Goal: Information Seeking & Learning: Learn about a topic

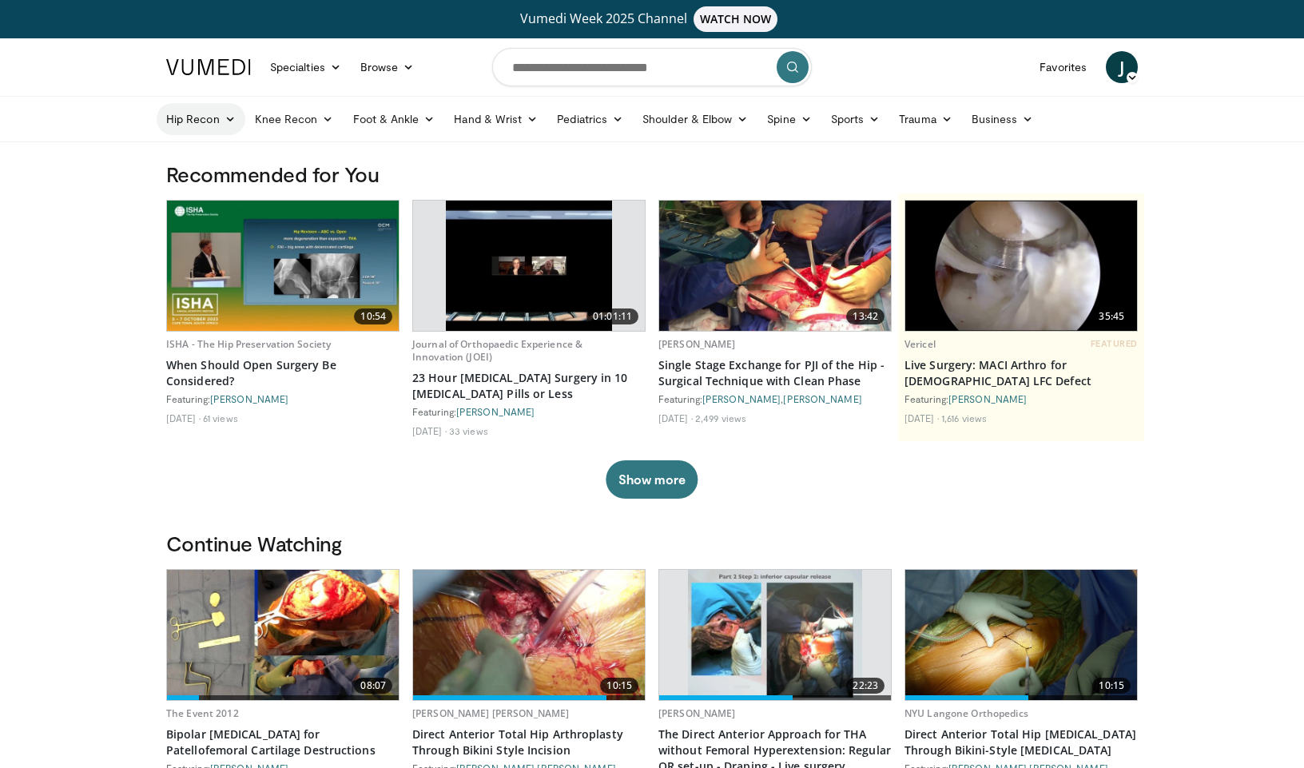
click at [207, 120] on link "Hip Recon" at bounding box center [201, 119] width 89 height 32
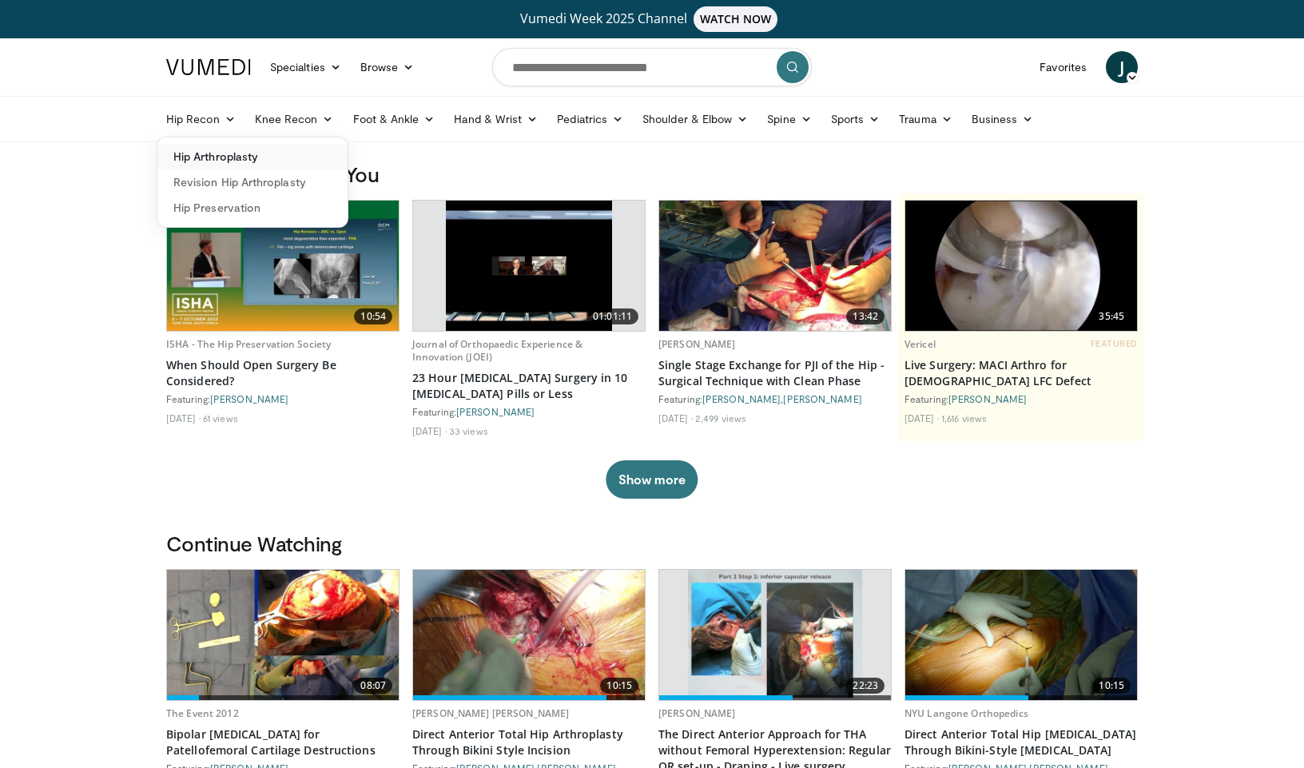
click at [212, 153] on link "Hip Arthroplasty" at bounding box center [252, 157] width 190 height 26
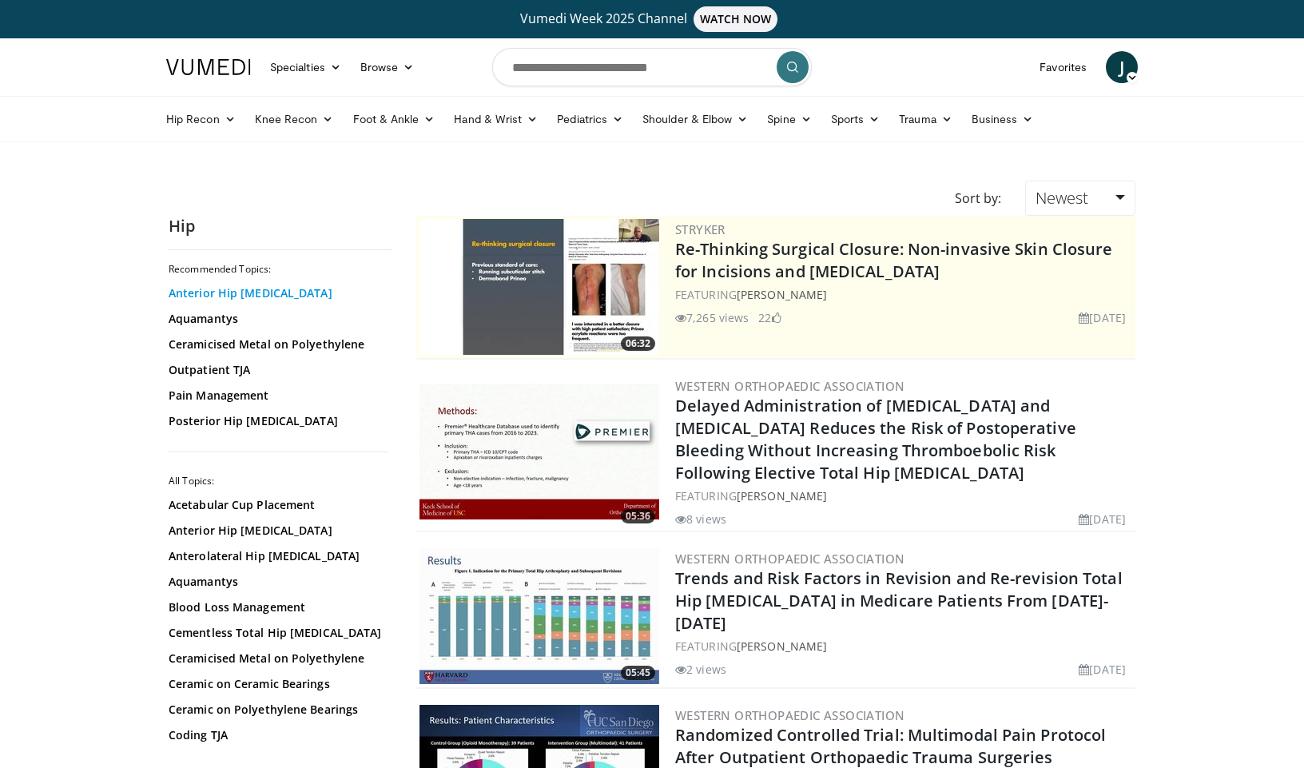
click at [241, 294] on link "Anterior Hip Arthroplasty" at bounding box center [277, 293] width 216 height 16
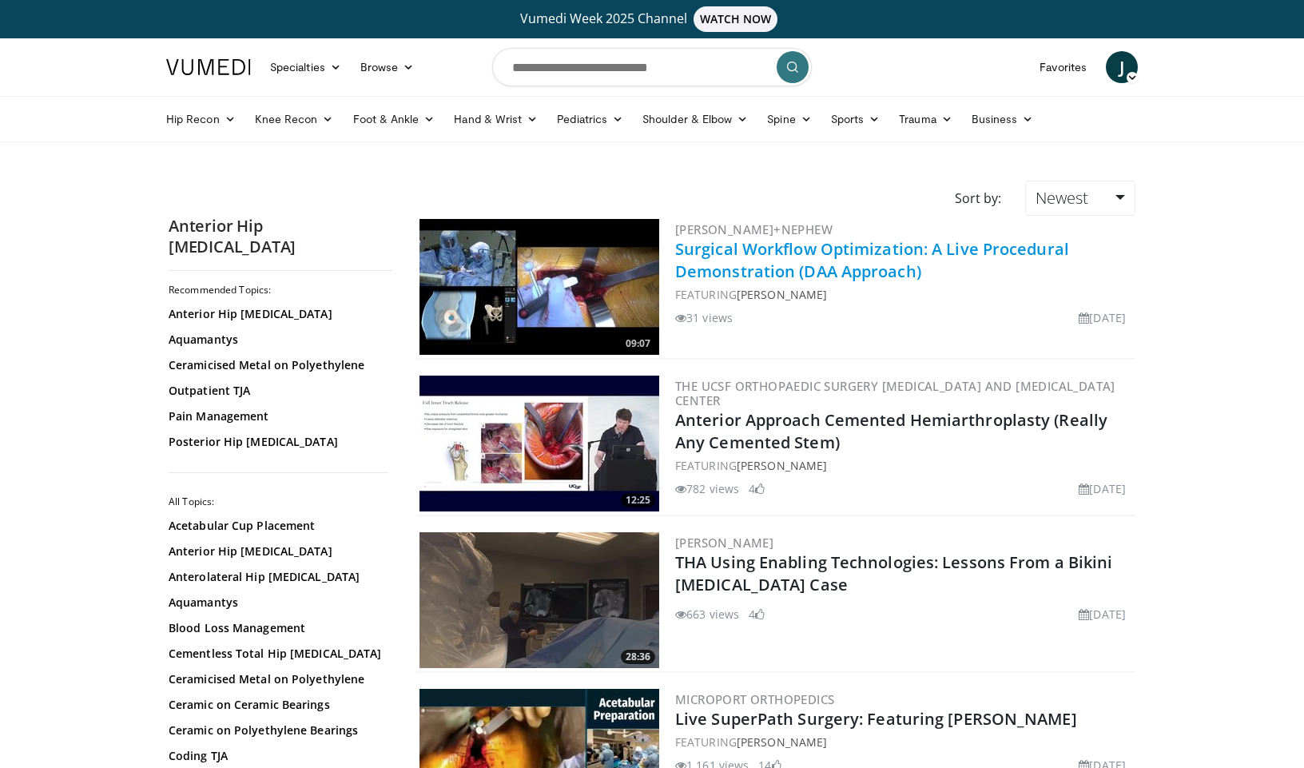
click at [848, 249] on link "Surgical Workflow Optimization: A Live Procedural Demonstration (DAA Approach)" at bounding box center [872, 260] width 394 height 44
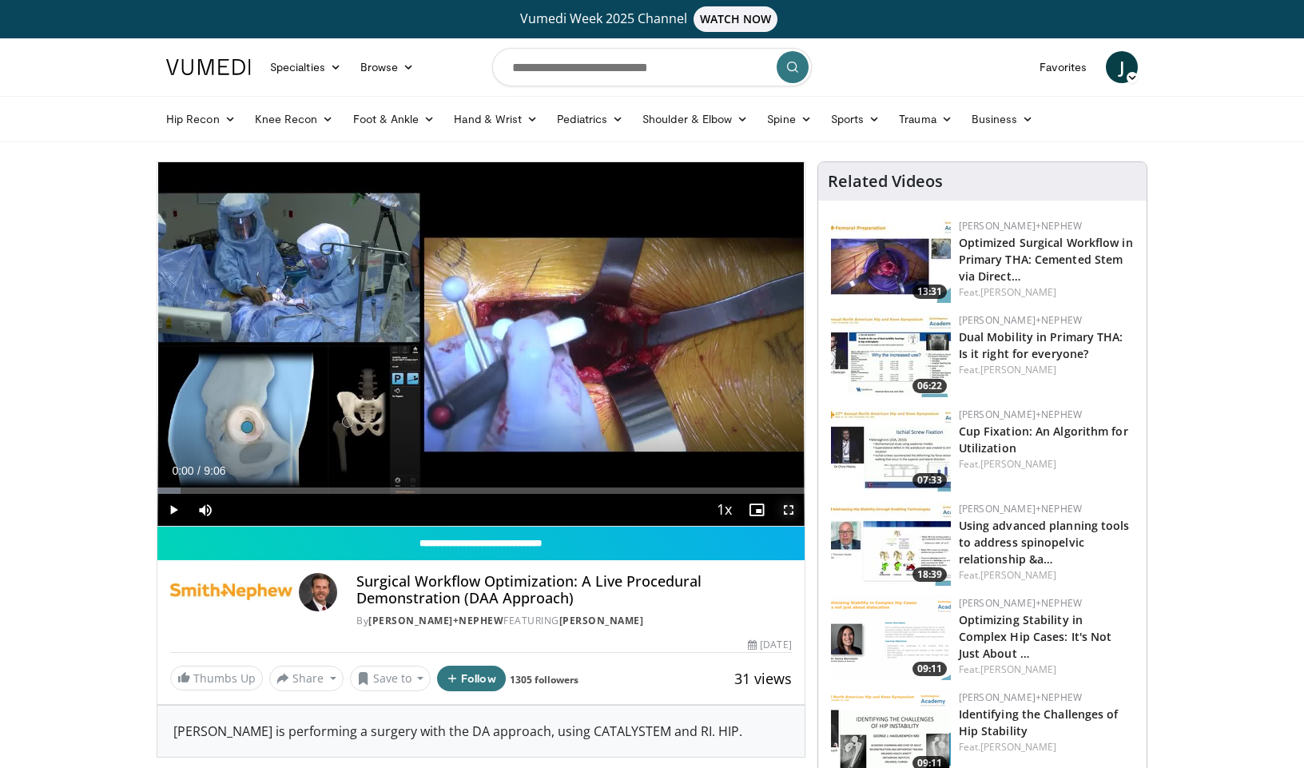
drag, startPoint x: 782, startPoint y: 511, endPoint x: 782, endPoint y: 581, distance: 69.5
click at [782, 511] on span "Video Player" at bounding box center [788, 510] width 32 height 32
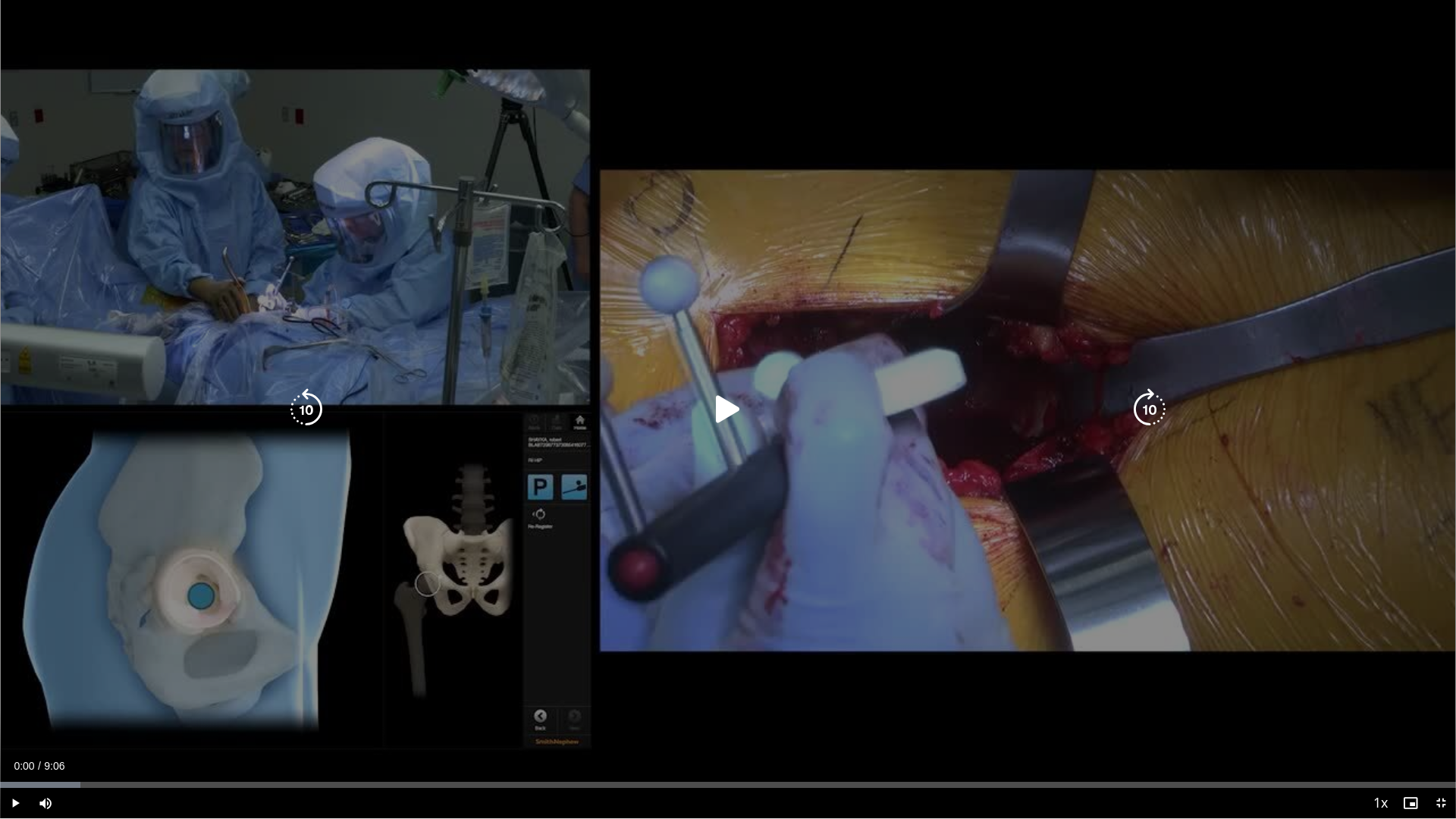
click at [726, 405] on icon "Video Player" at bounding box center [728, 409] width 43 height 43
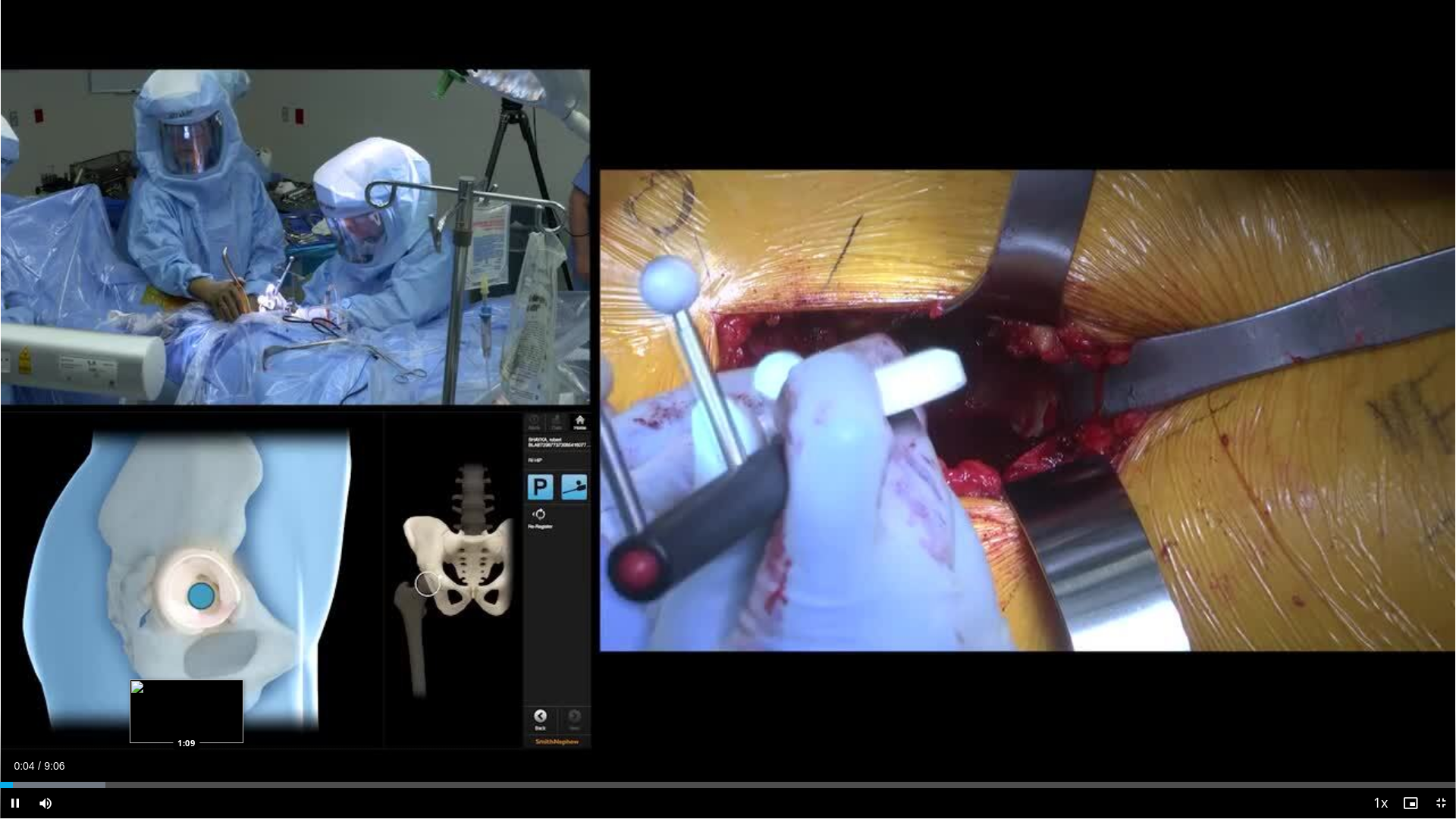
click at [187, 728] on div "Loaded : 7.25% 0:04 1:09" at bounding box center [728, 785] width 1456 height 6
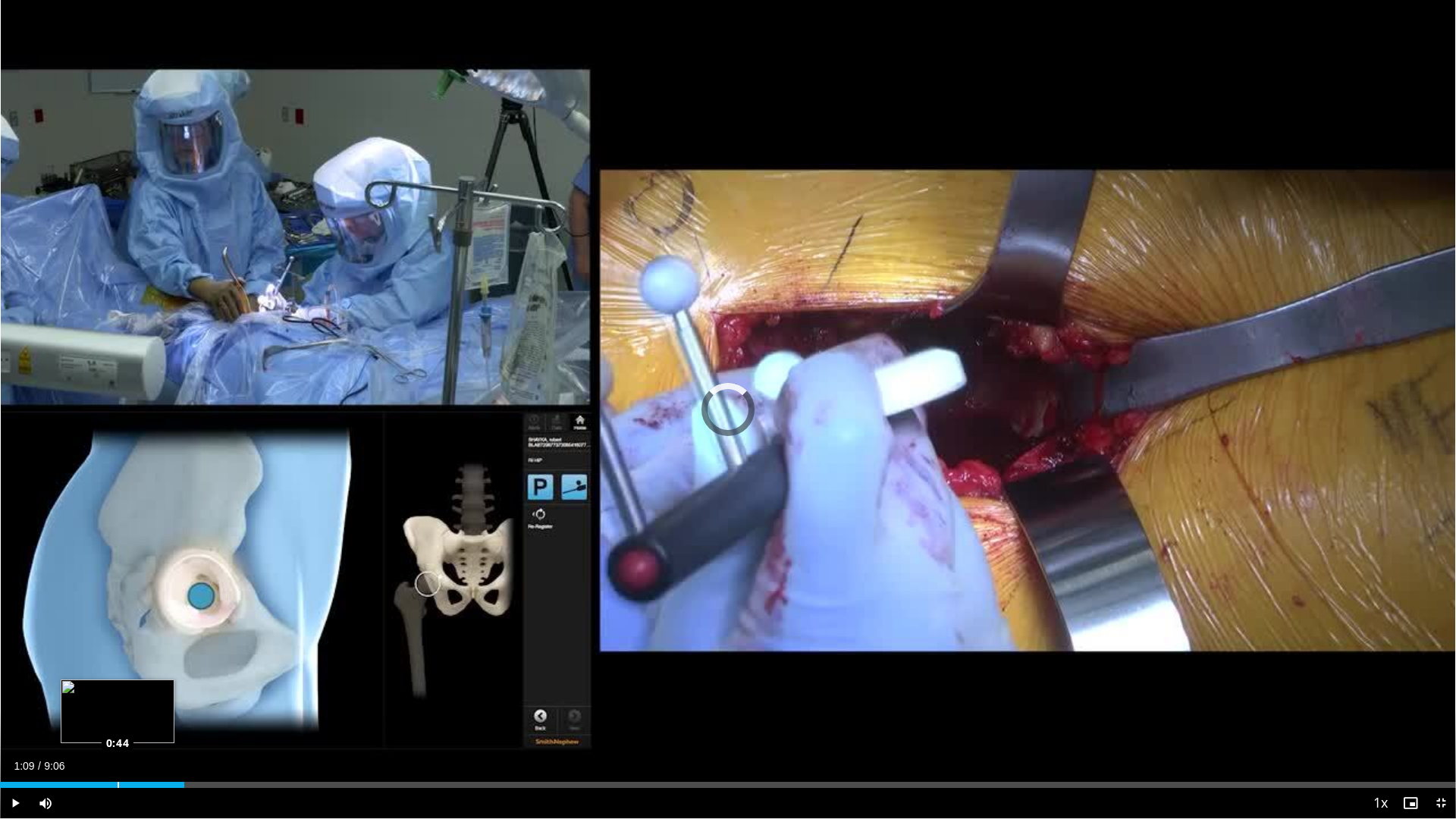
drag, startPoint x: 184, startPoint y: 785, endPoint x: 118, endPoint y: 784, distance: 66.0
click at [118, 728] on div "Loaded : 0.00% 0:44 0:44" at bounding box center [728, 785] width 1456 height 6
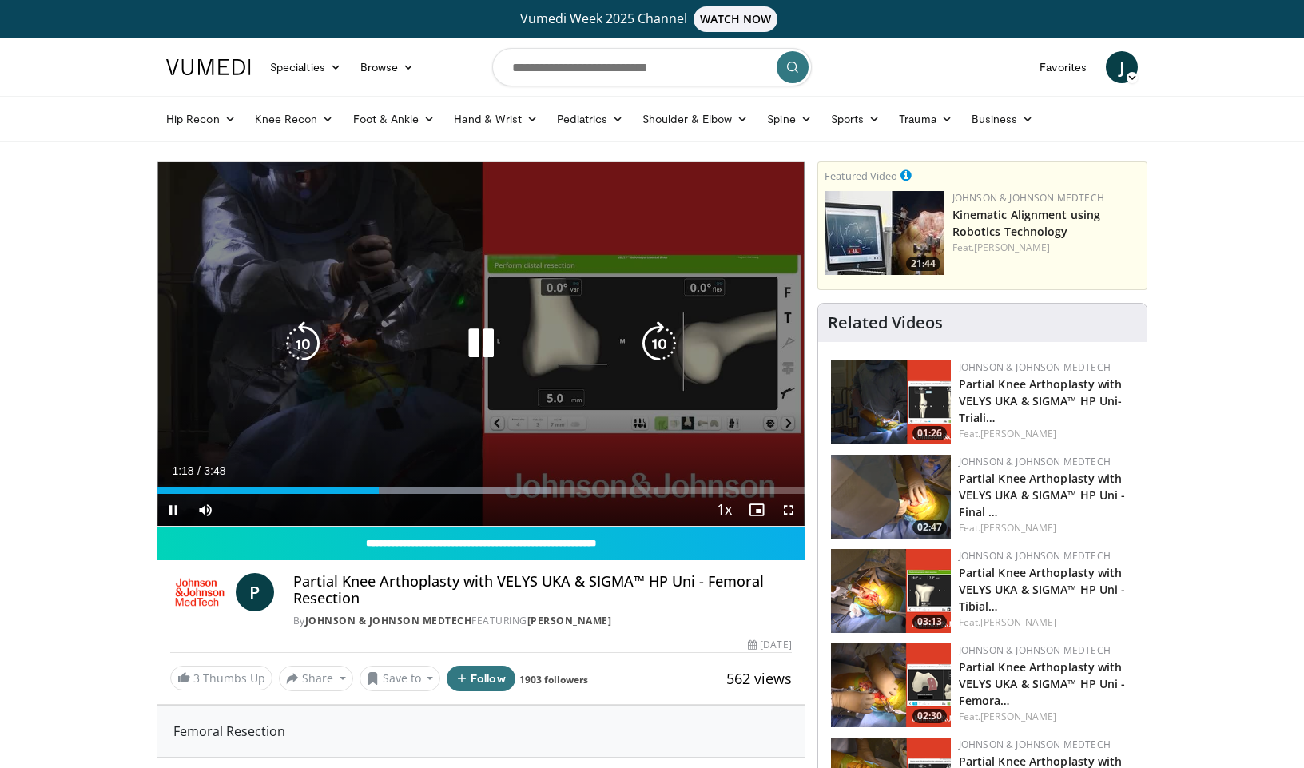
click at [480, 382] on div "10 seconds Tap to unmute" at bounding box center [480, 343] width 647 height 363
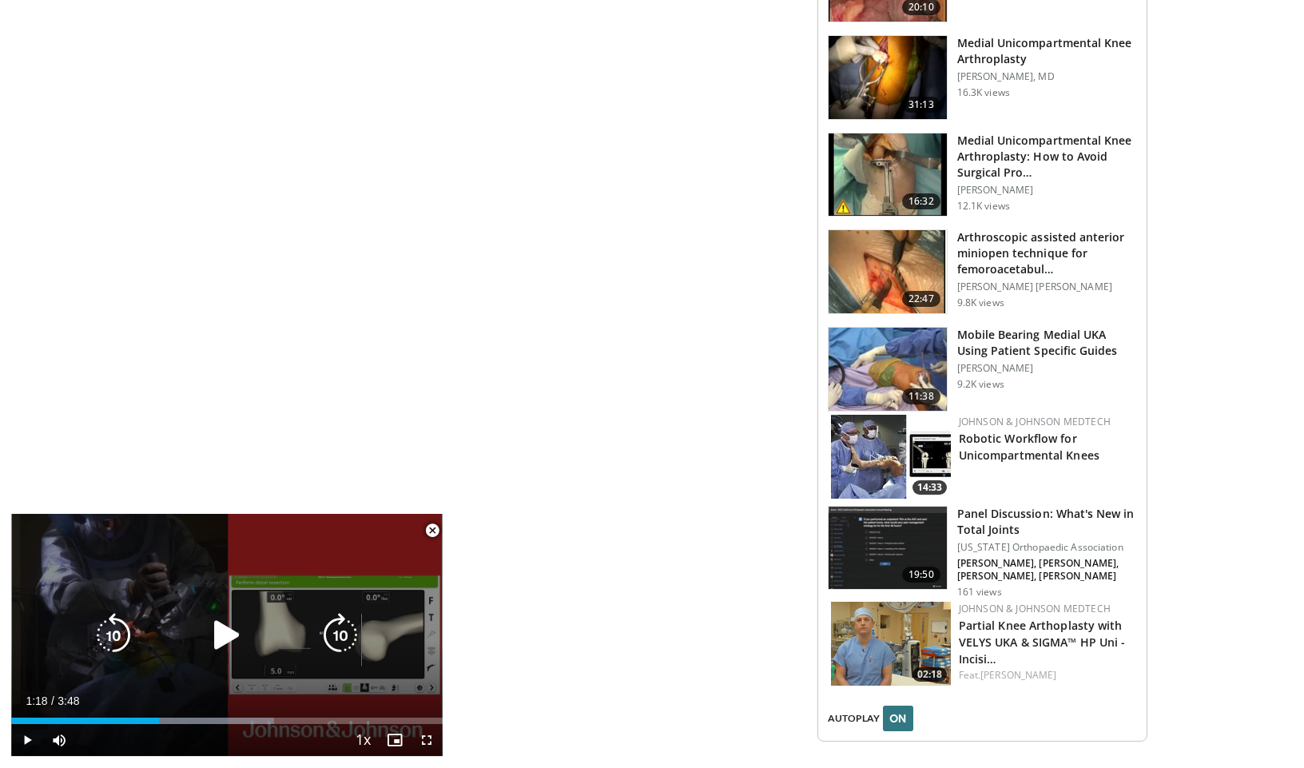
scroll to position [1682, 0]
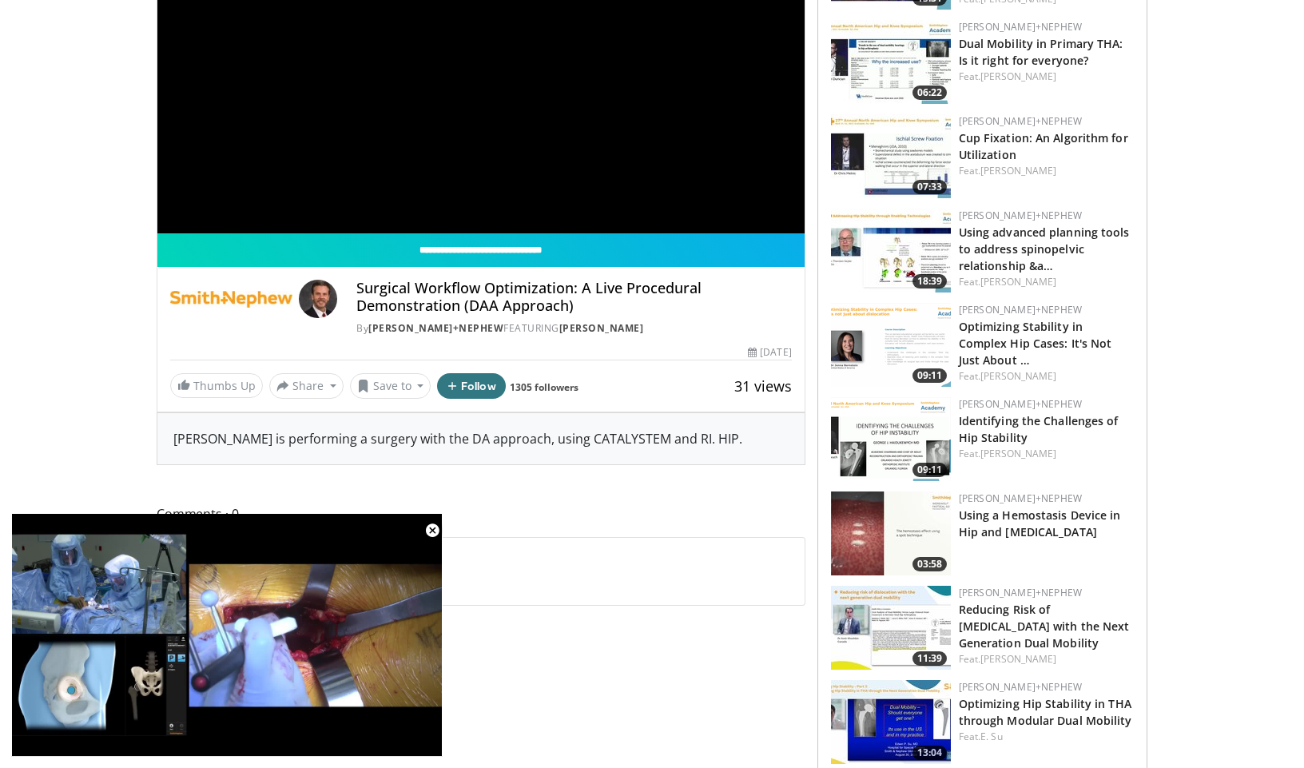
scroll to position [294, 0]
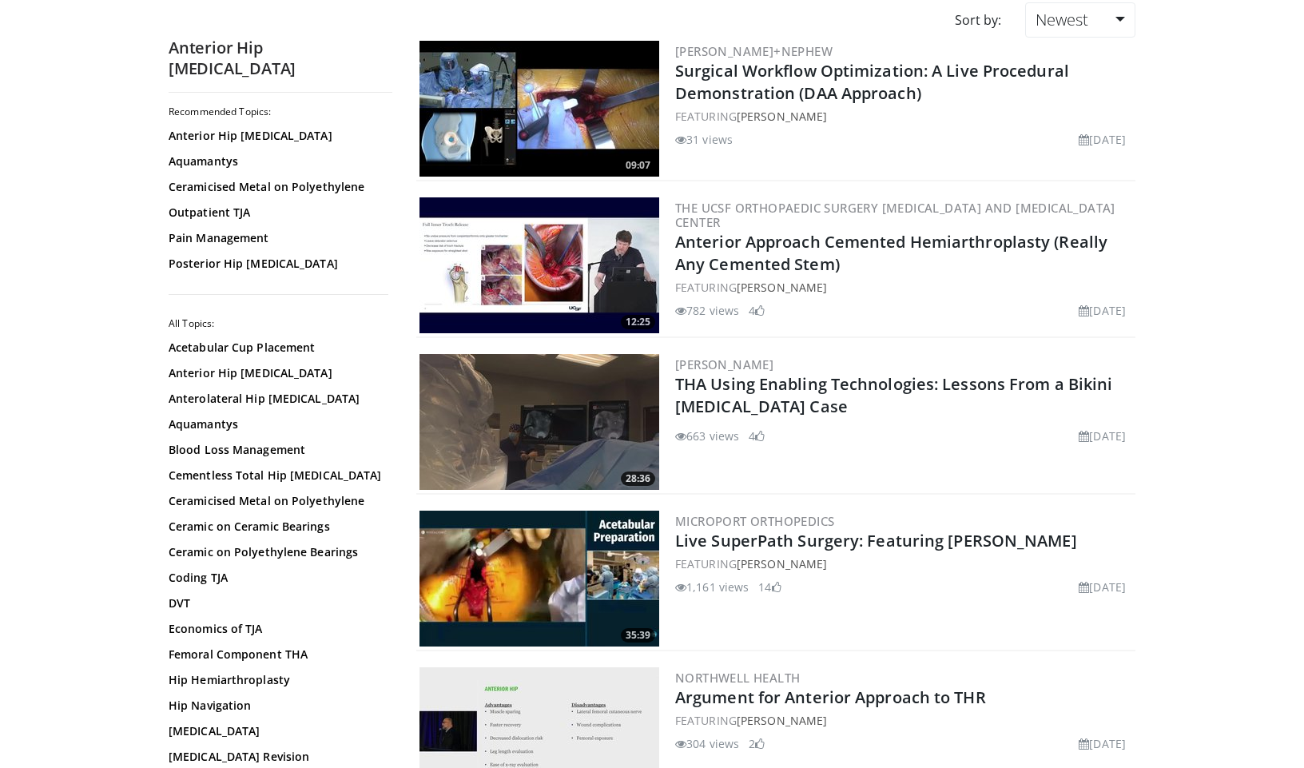
scroll to position [180, 0]
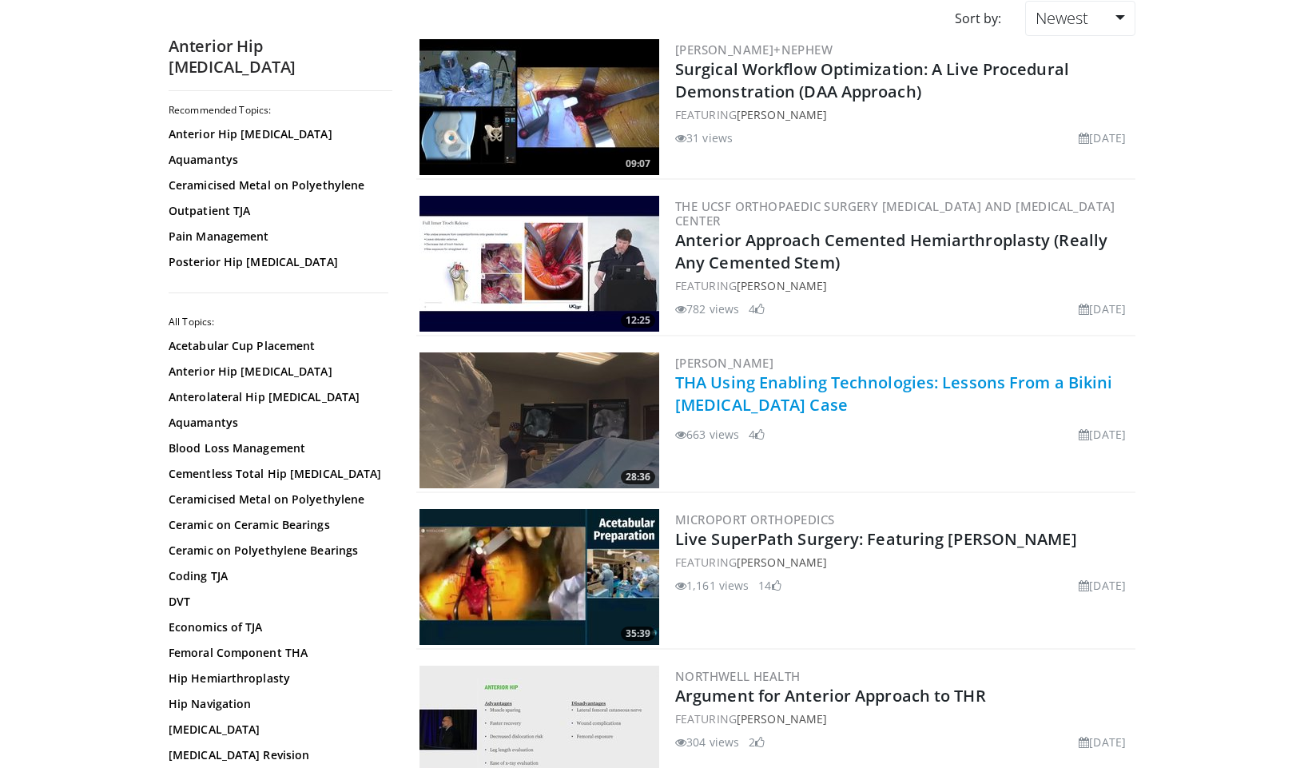
click at [778, 378] on link "THA Using Enabling Technologies: Lessons From a Bikini Incision Case" at bounding box center [893, 393] width 437 height 44
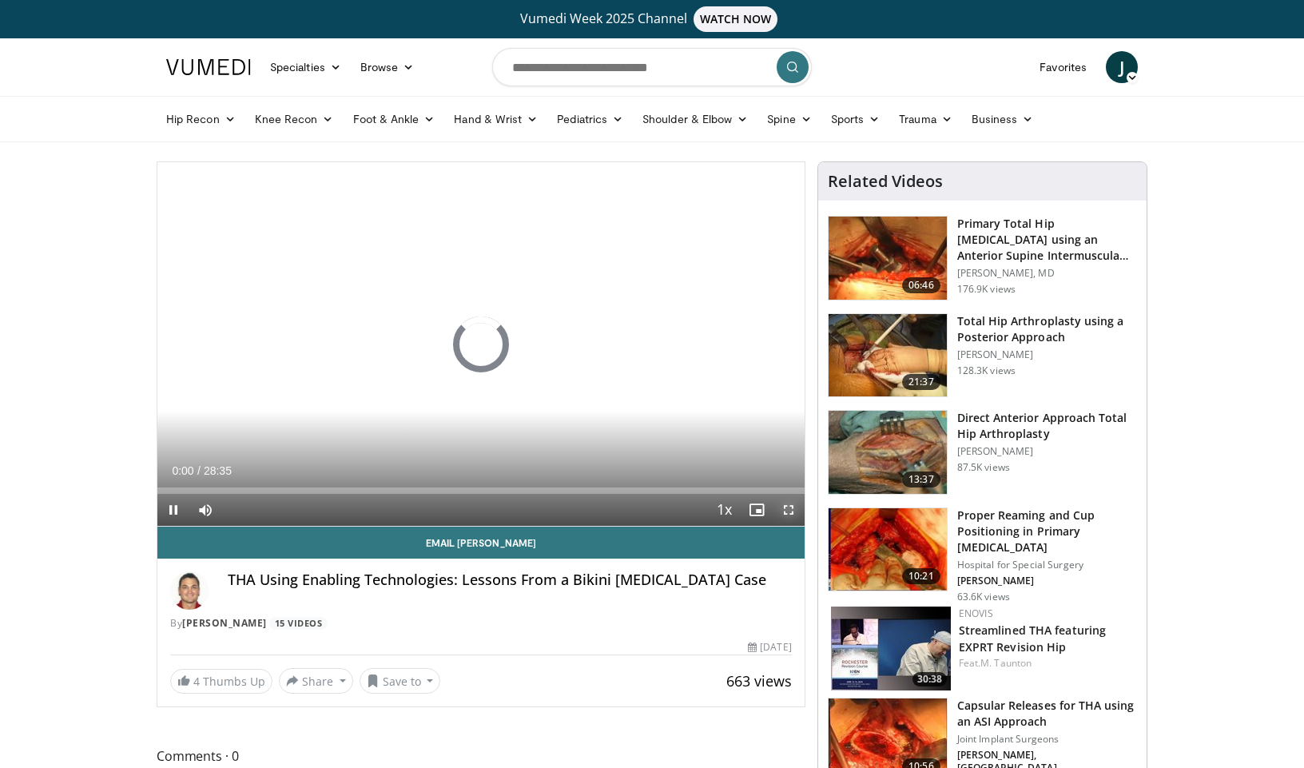
click at [788, 509] on span "Video Player" at bounding box center [788, 510] width 32 height 32
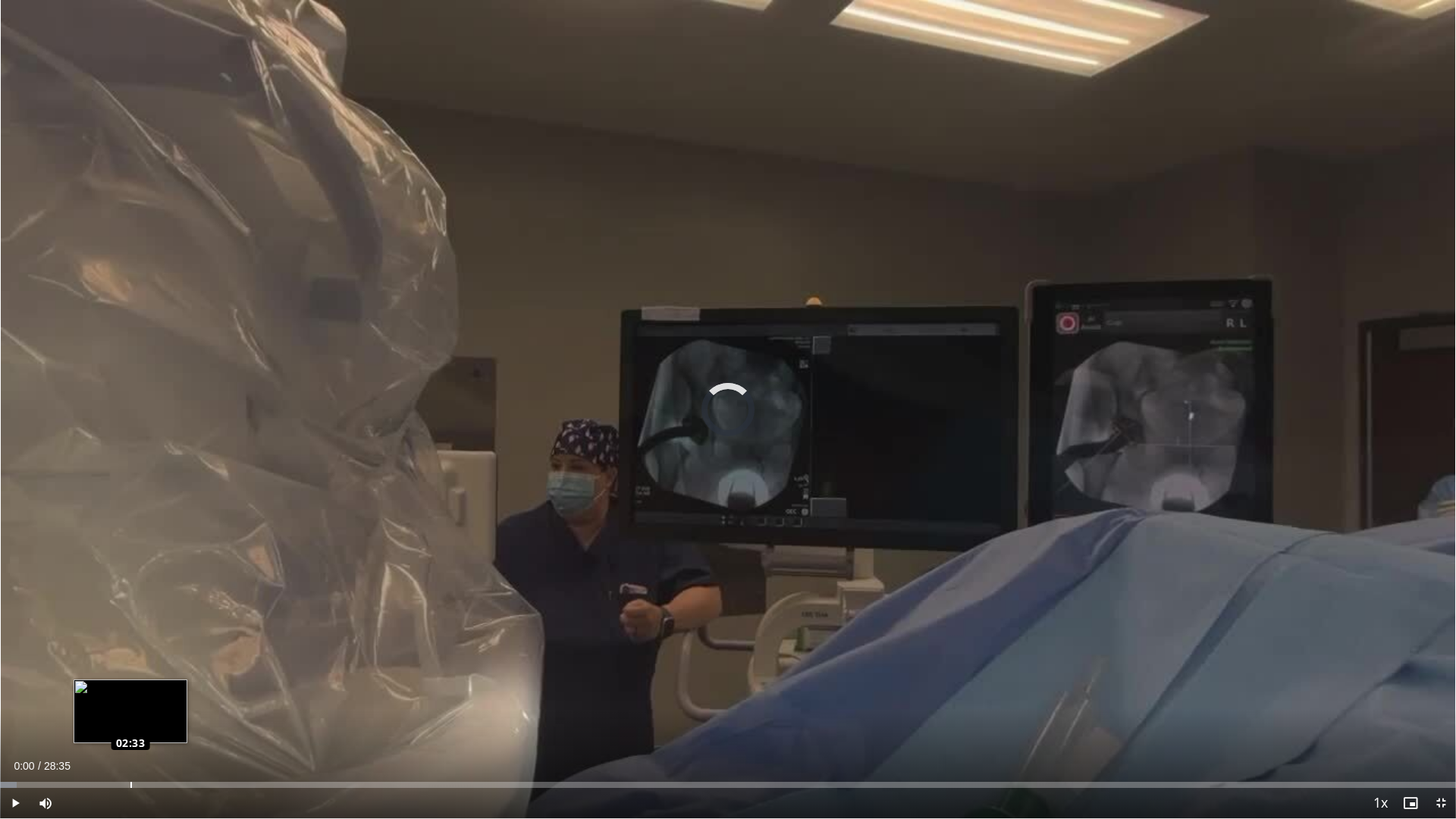
click at [130, 728] on div "Loaded : 1.15% 02:33 02:33" at bounding box center [728, 780] width 1456 height 14
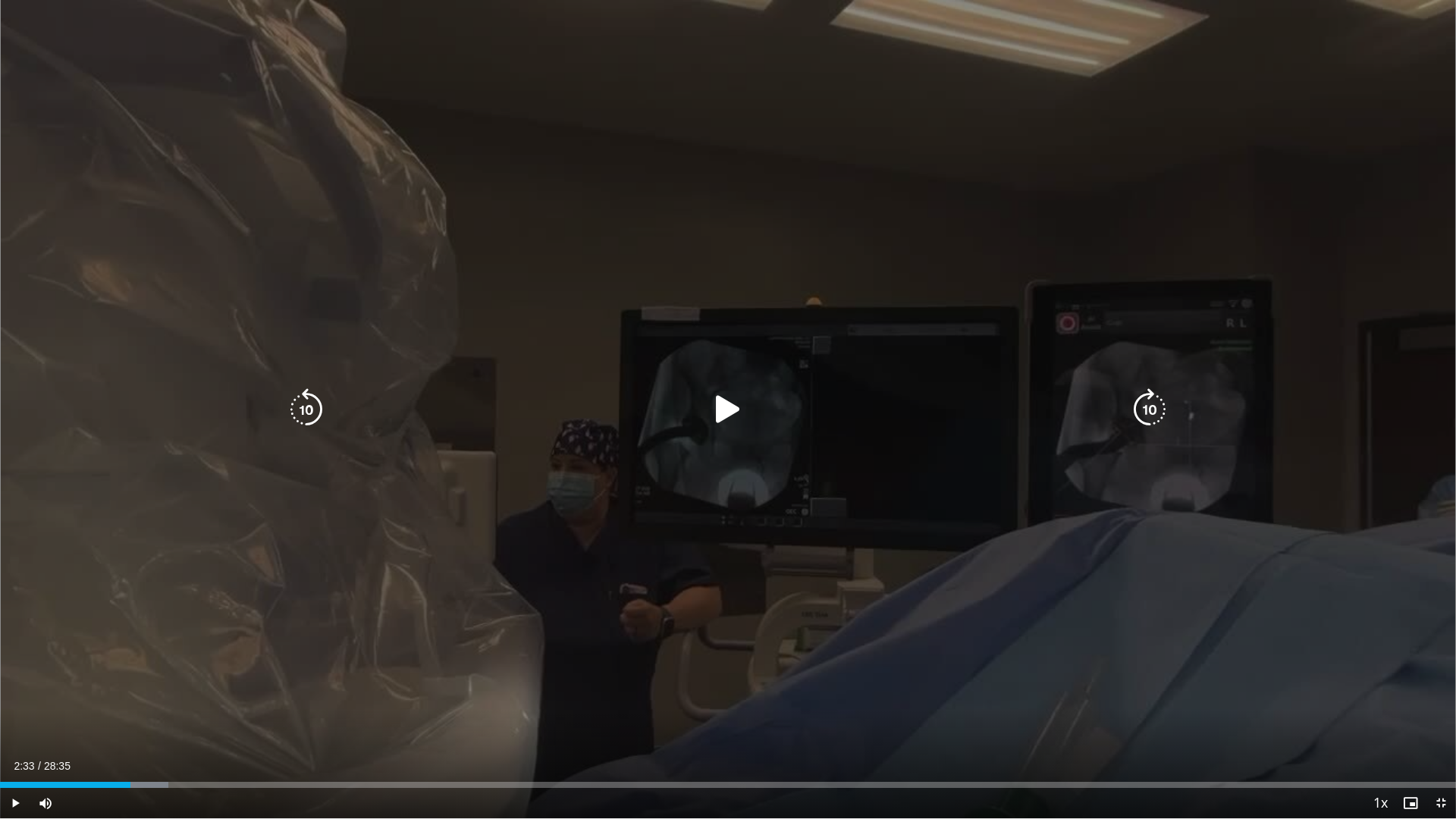
click at [726, 404] on icon "Video Player" at bounding box center [728, 409] width 43 height 43
